Goal: Check status

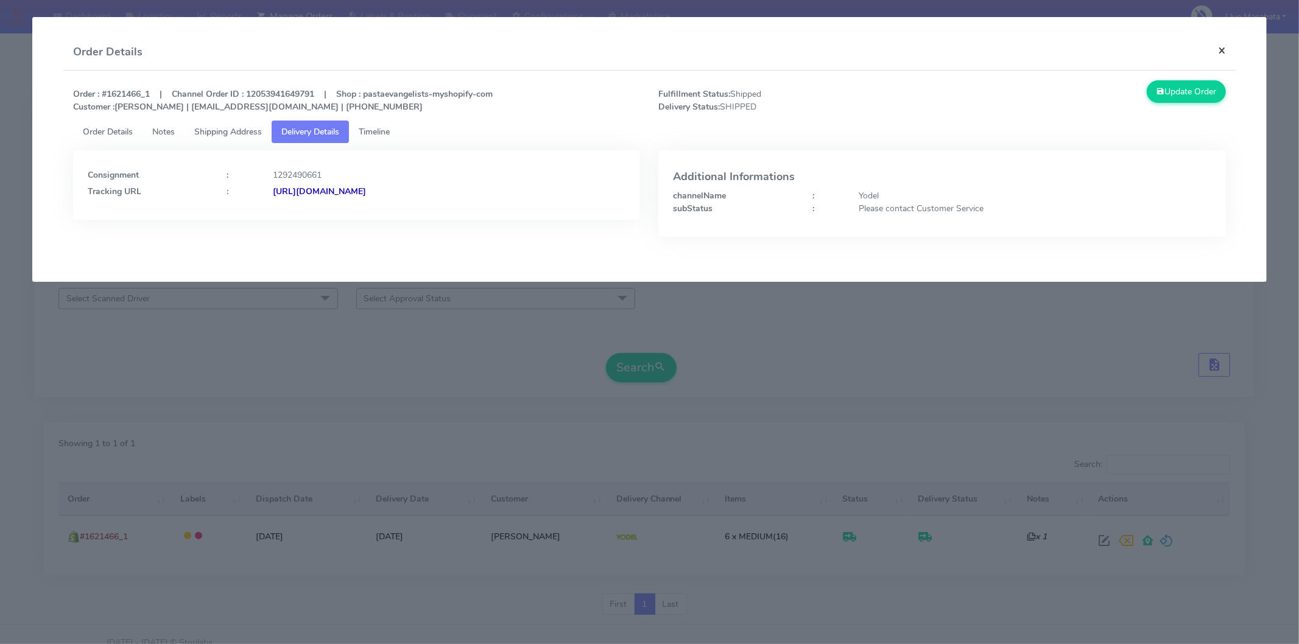
click at [1221, 46] on button "×" at bounding box center [1221, 50] width 27 height 32
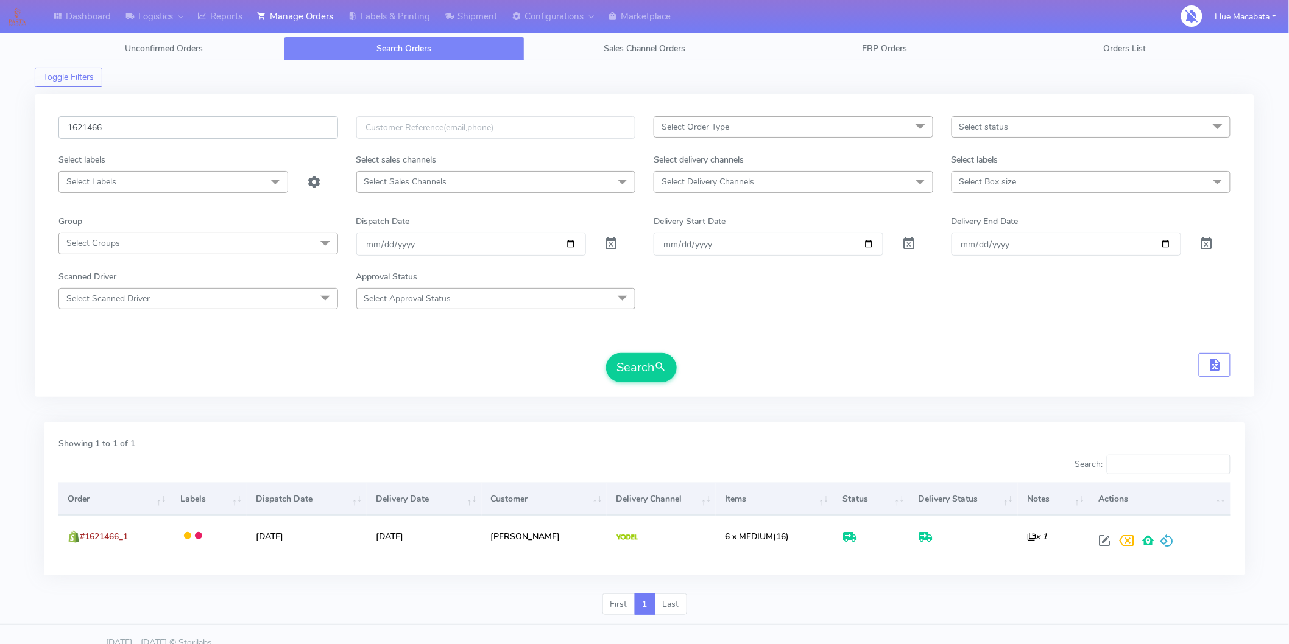
click at [123, 135] on input "1621466" at bounding box center [198, 127] width 280 height 23
click at [122, 135] on input "1621466" at bounding box center [198, 127] width 280 height 23
paste input "3213"
type input "1623213"
click at [606, 353] on button "Search" at bounding box center [641, 367] width 71 height 29
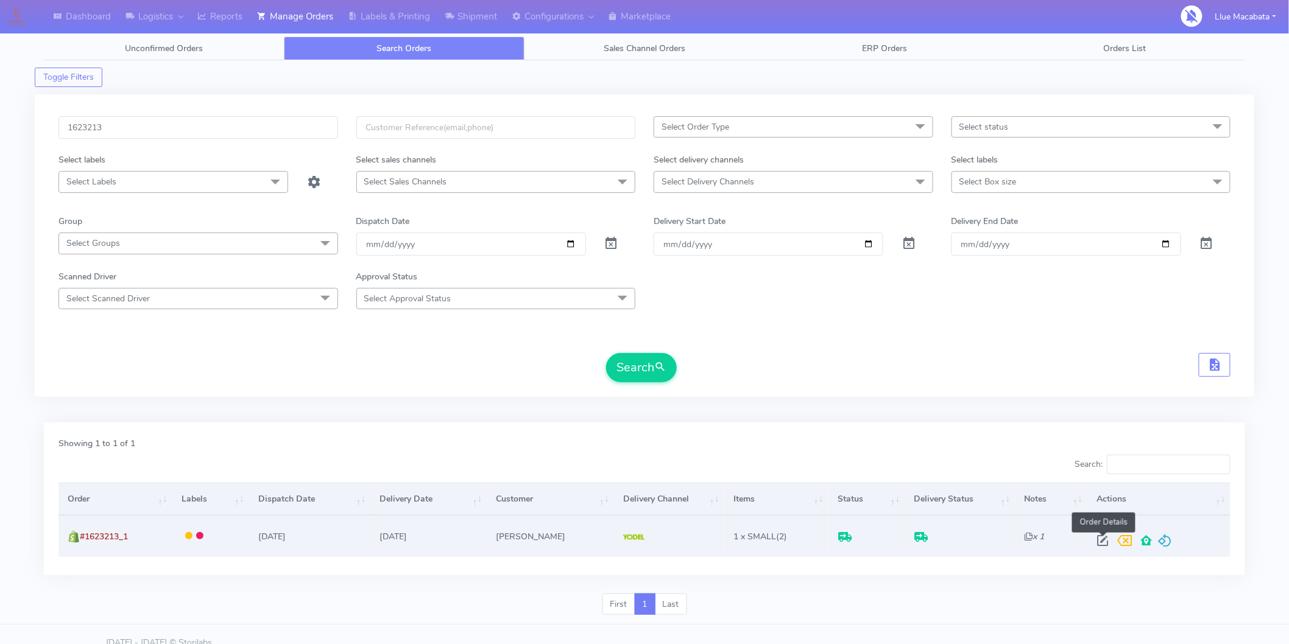
click at [1107, 538] on span at bounding box center [1103, 544] width 22 height 12
select select "5"
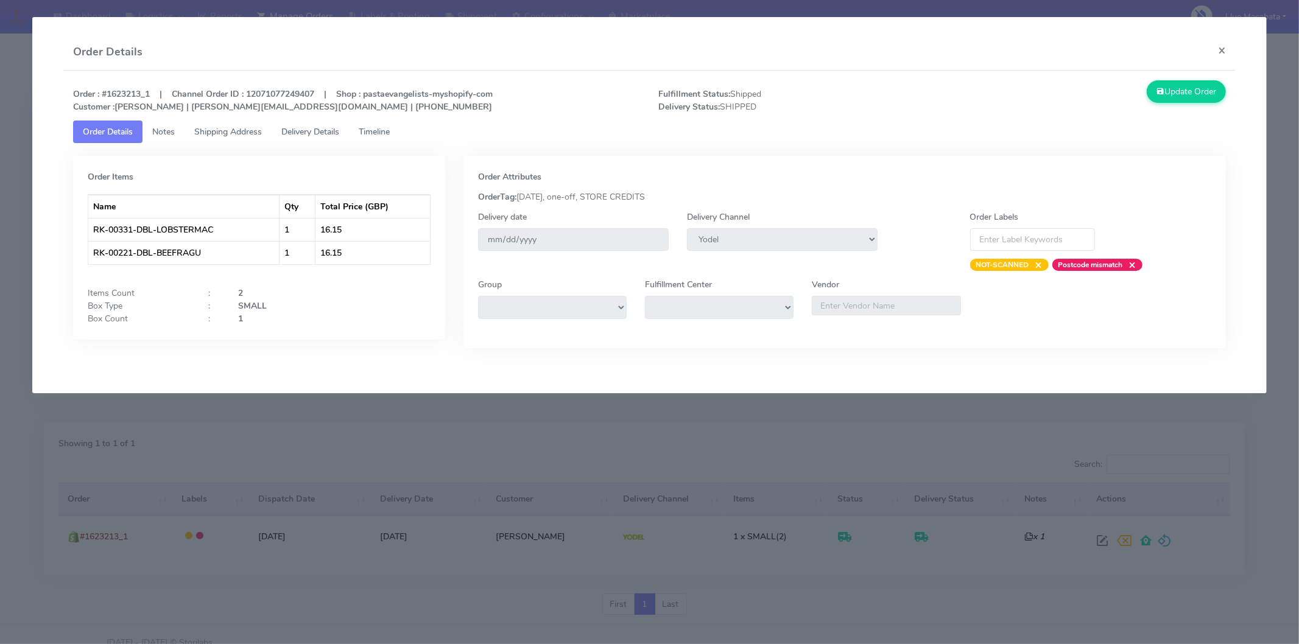
click at [400, 130] on link "Timeline" at bounding box center [374, 132] width 51 height 23
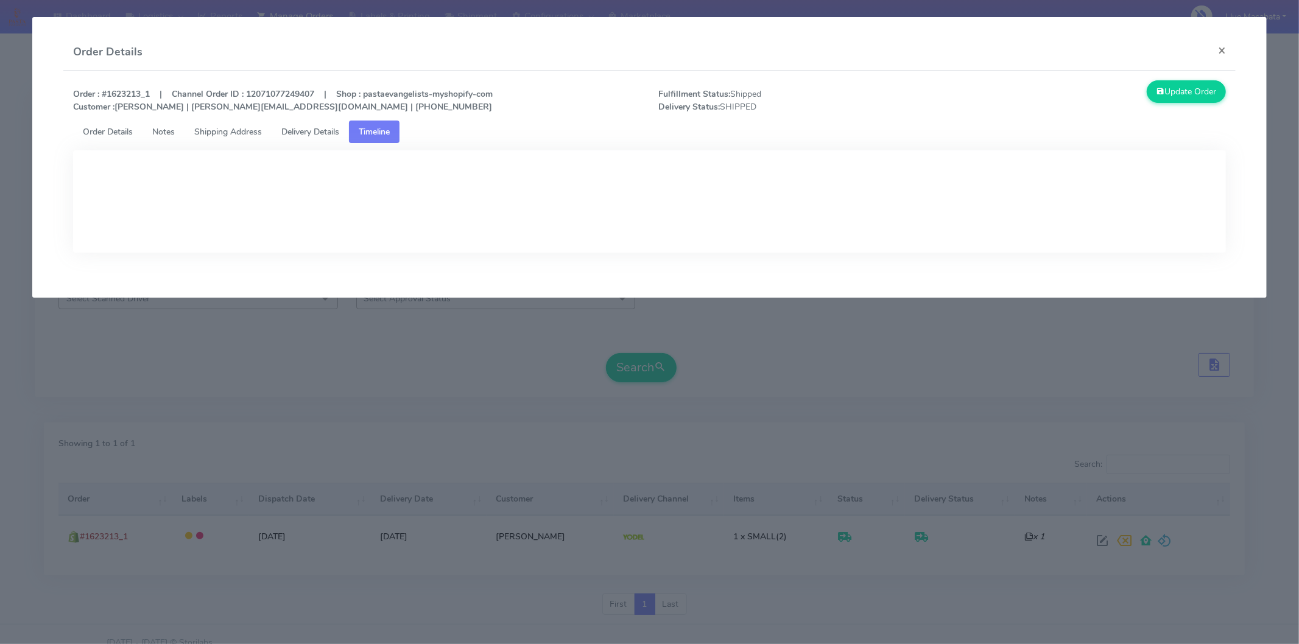
drag, startPoint x: 319, startPoint y: 131, endPoint x: 303, endPoint y: 132, distance: 15.2
click at [317, 132] on span "Delivery Details" at bounding box center [310, 132] width 58 height 12
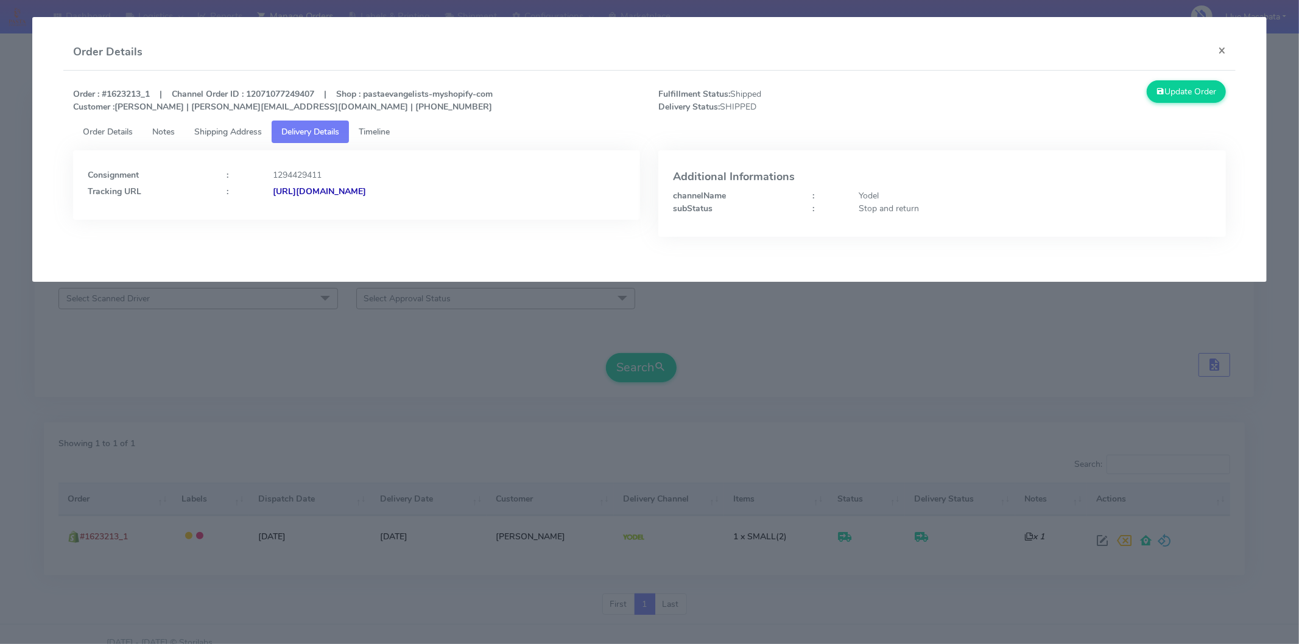
click at [366, 186] on strong "[URL][DOMAIN_NAME]" at bounding box center [319, 192] width 93 height 12
click at [366, 192] on strong "[URL][DOMAIN_NAME]" at bounding box center [319, 192] width 93 height 12
